Goal: Navigation & Orientation: Find specific page/section

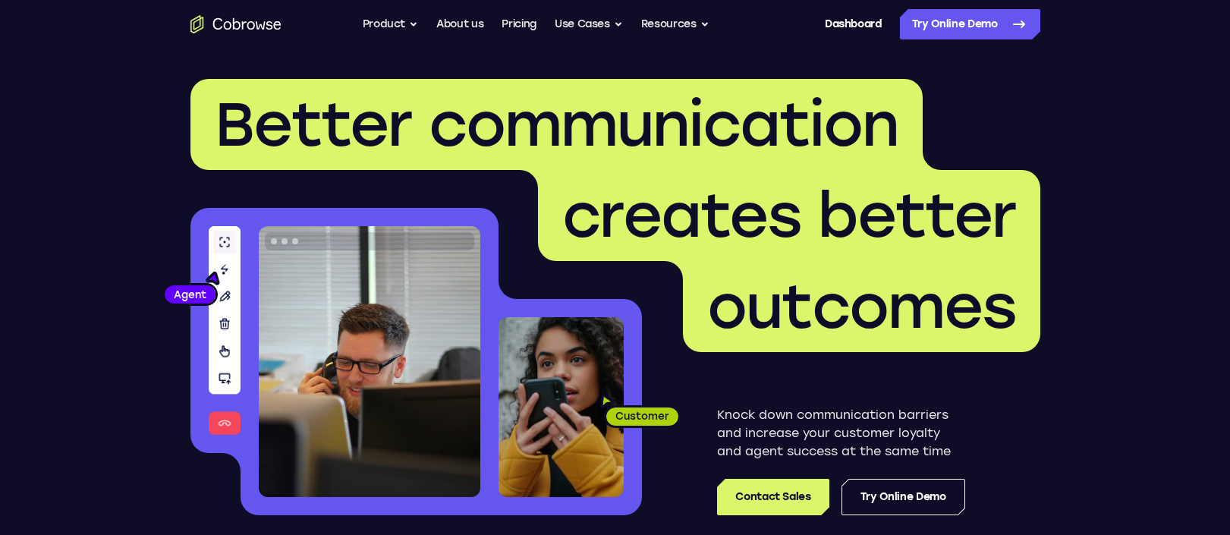
click at [272, 29] on icon "Go to the home page" at bounding box center [236, 24] width 91 height 18
click at [250, 25] on icon "Go to the home page" at bounding box center [236, 24] width 91 height 18
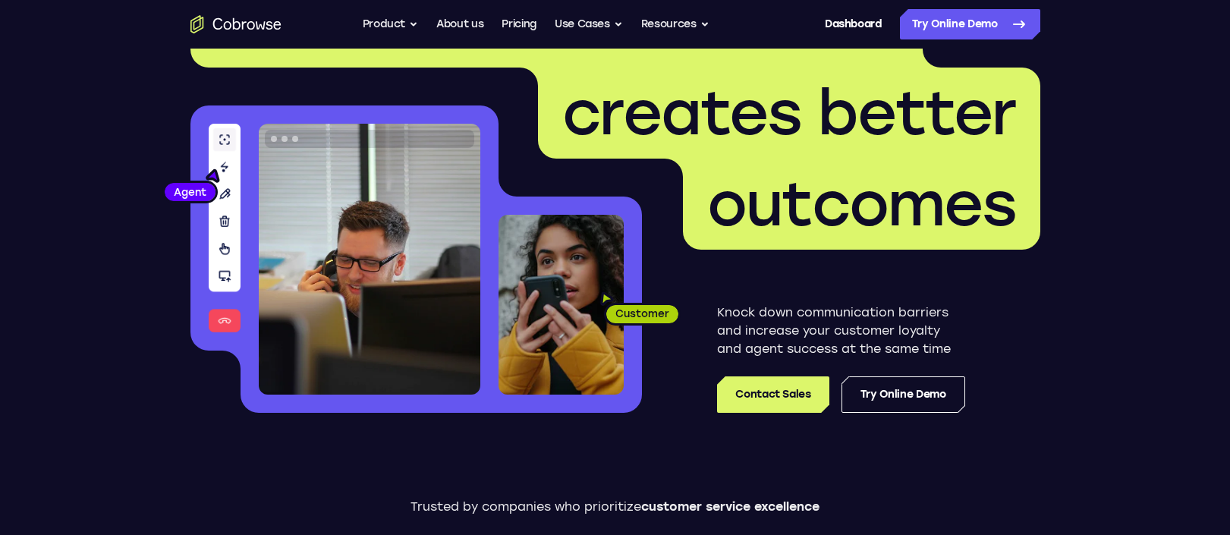
scroll to position [272, 0]
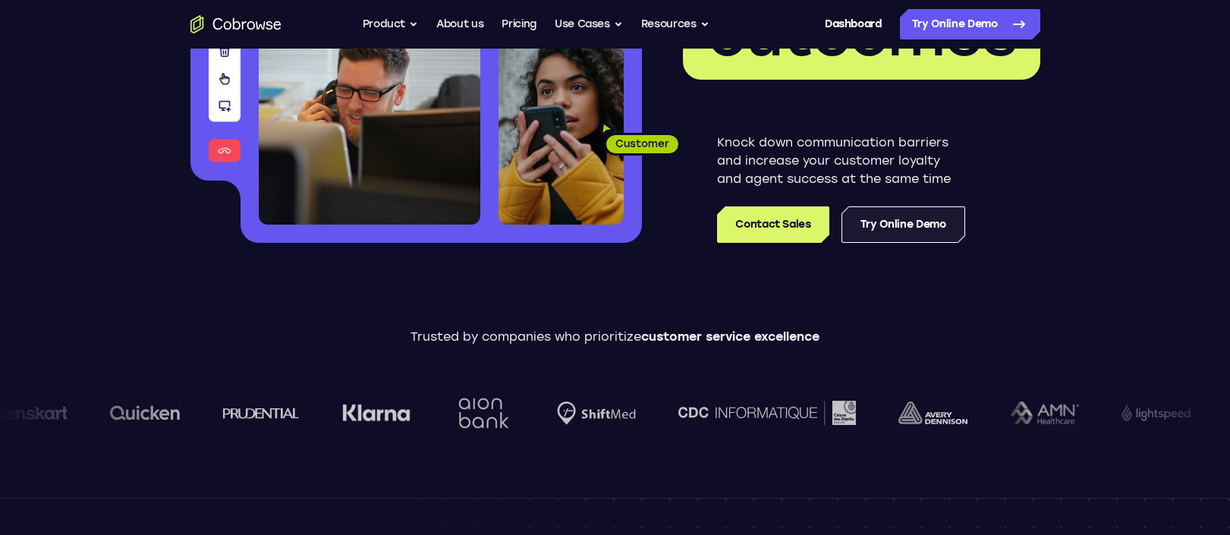
click at [890, 218] on link "Try Online Demo" at bounding box center [904, 224] width 124 height 36
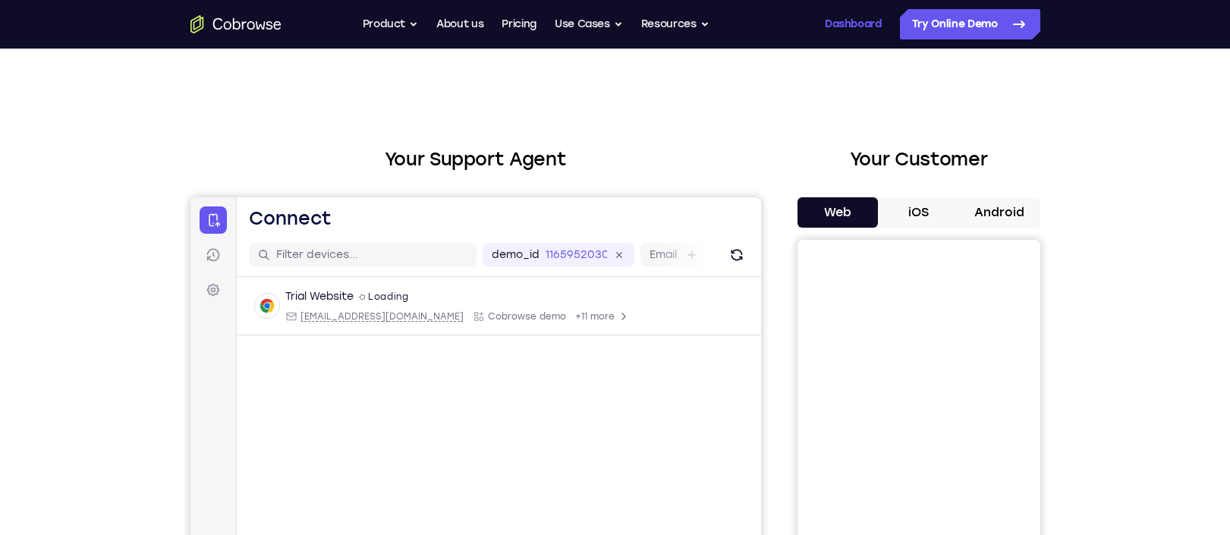
click at [852, 30] on link "Dashboard" at bounding box center [853, 24] width 57 height 30
